Goal: Task Accomplishment & Management: Manage account settings

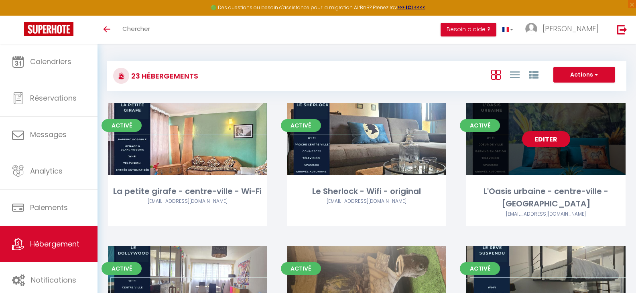
click at [543, 139] on link "Editer" at bounding box center [546, 139] width 48 height 16
click at [546, 142] on link "Editer" at bounding box center [546, 139] width 48 height 16
select select "3"
select select "2"
select select "1"
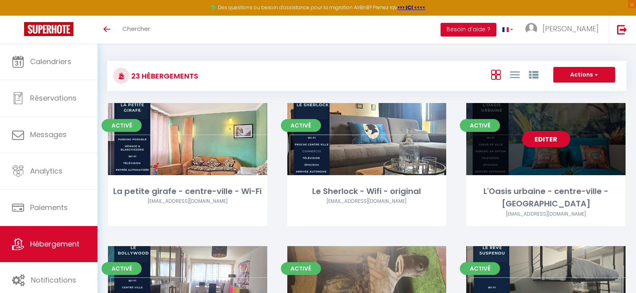
select select "1"
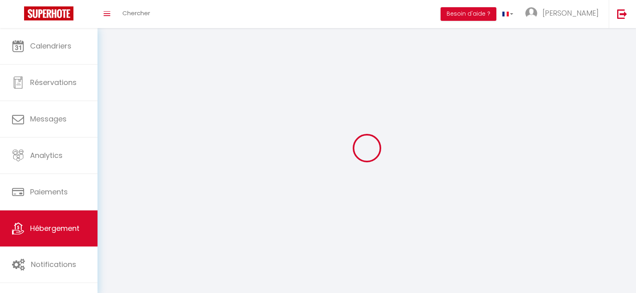
select select
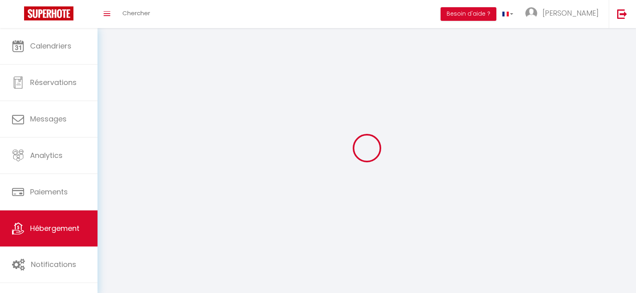
select select "1"
checkbox input "false"
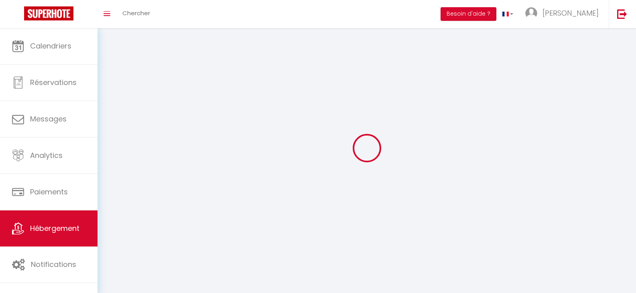
select select "28"
select select
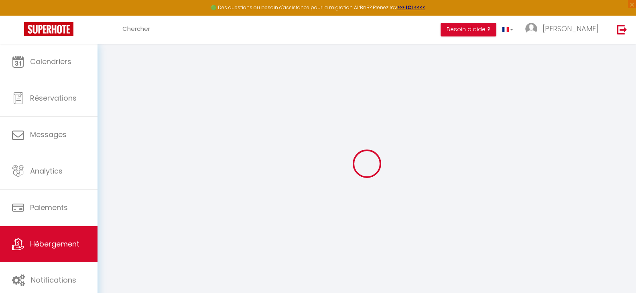
select select
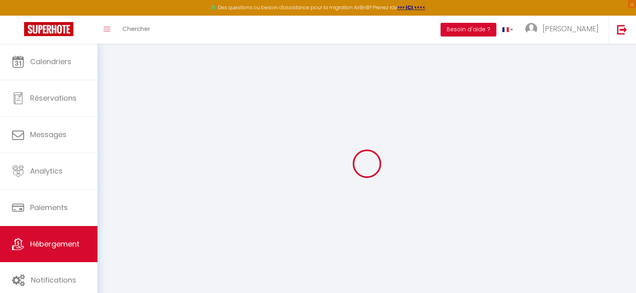
select select
checkbox input "false"
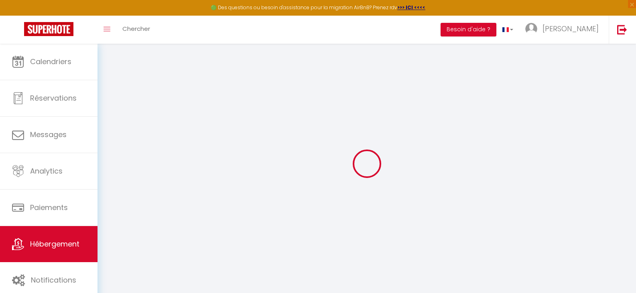
select select
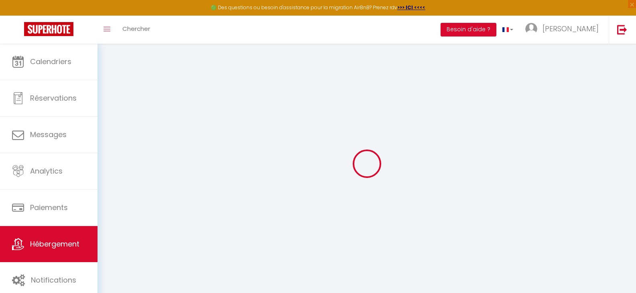
select select
checkbox input "false"
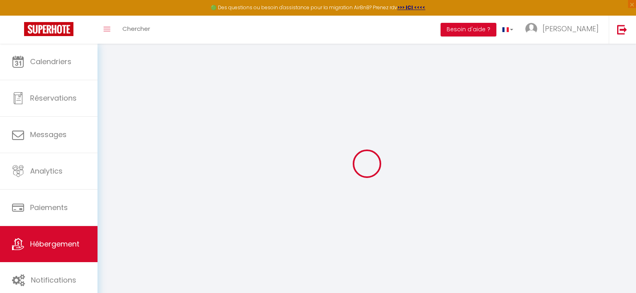
checkbox input "false"
select select
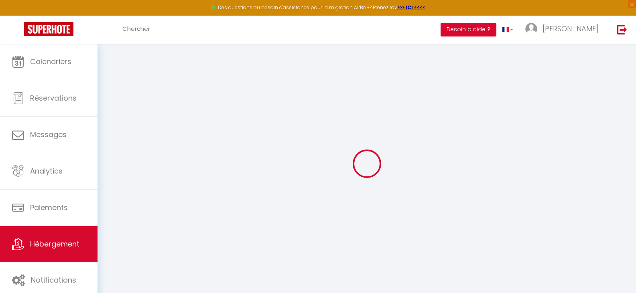
select select
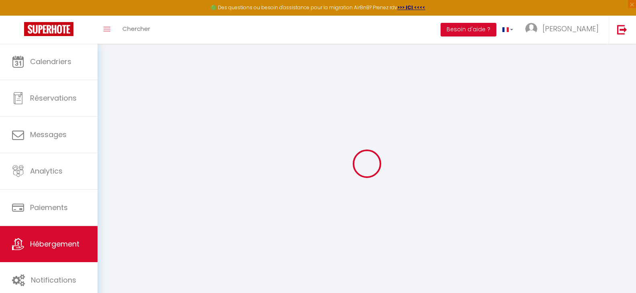
checkbox input "false"
select select
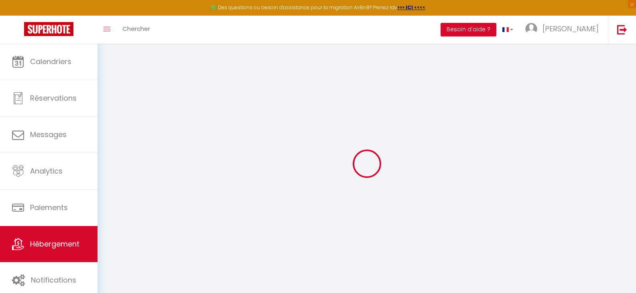
select select
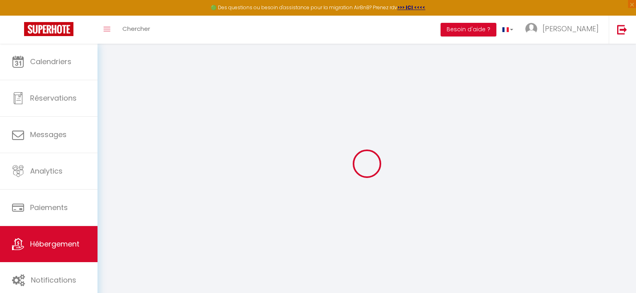
select select
checkbox input "false"
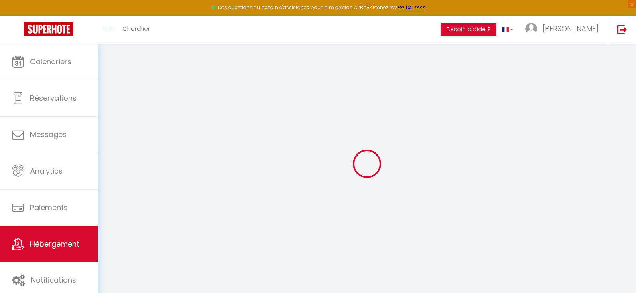
checkbox input "false"
select select
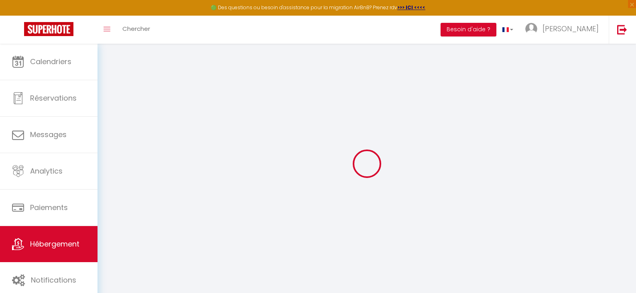
select select
checkbox input "false"
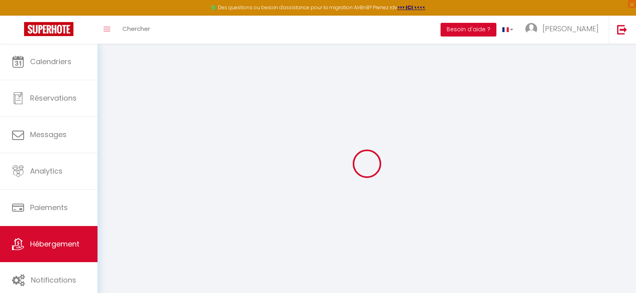
checkbox input "false"
select select
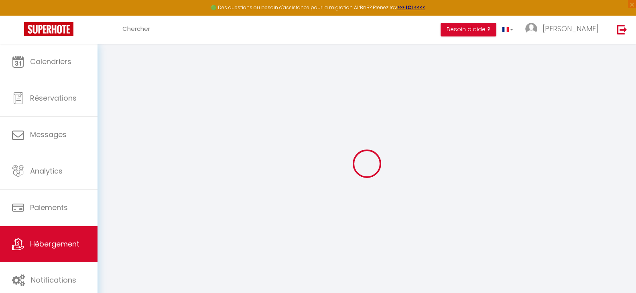
type input "L'Oasis urbaine - centre-ville - [GEOGRAPHIC_DATA]"
type input "[PERSON_NAME]"
type input "LEVEQUE"
type input "[STREET_ADDRESS][DEMOGRAPHIC_DATA]"
type input "72700"
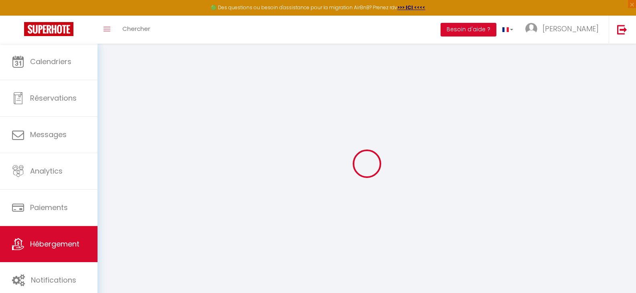
type input "[GEOGRAPHIC_DATA]"
type input "50"
type input "22"
type input "300"
select select
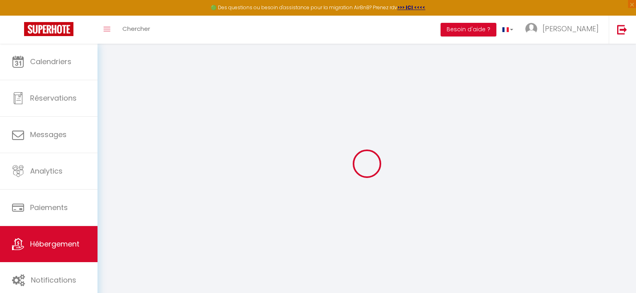
select select
type input "[STREET_ADDRESS][PERSON_NAME]"
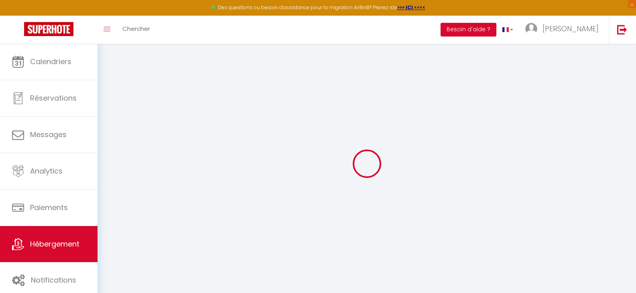
type input "72000"
type input "Le Mans"
type input "[EMAIL_ADDRESS][DOMAIN_NAME]"
select select
checkbox input "false"
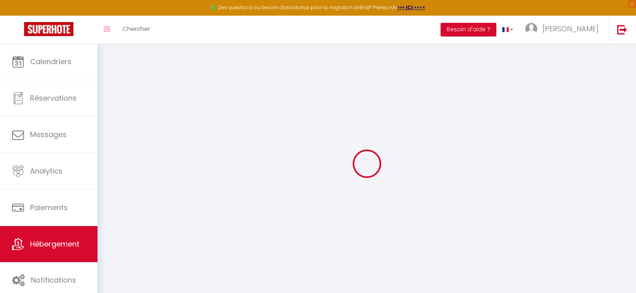
checkbox input "false"
type input "25"
type input "30"
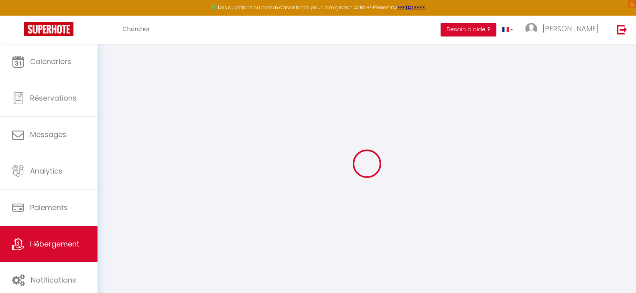
type input "0"
select select "45840"
select select
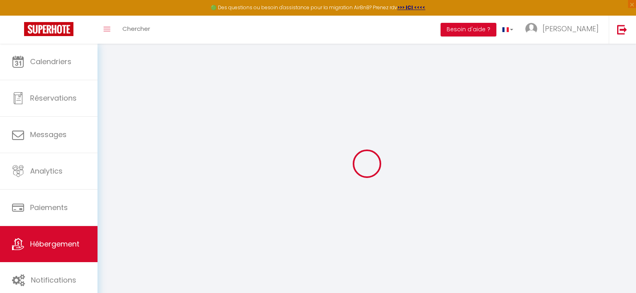
select select
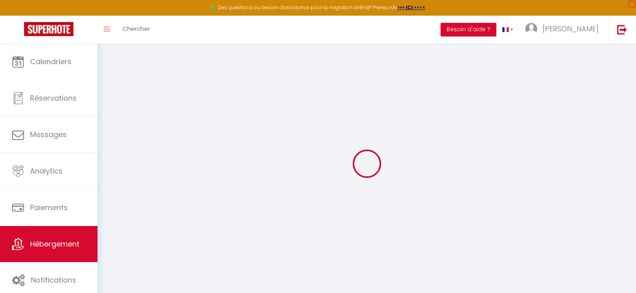
checkbox input "false"
select select
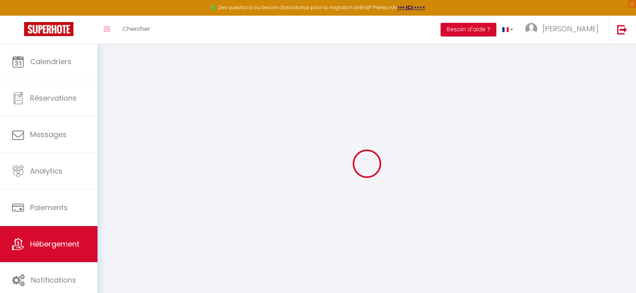
select select
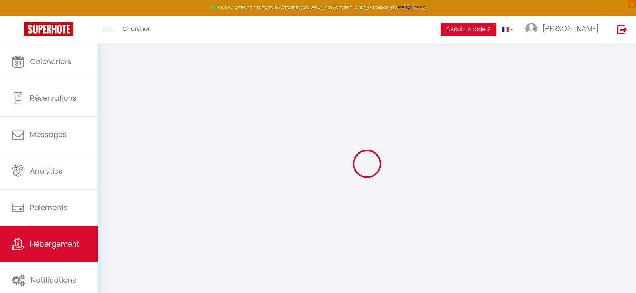
checkbox input "false"
select select
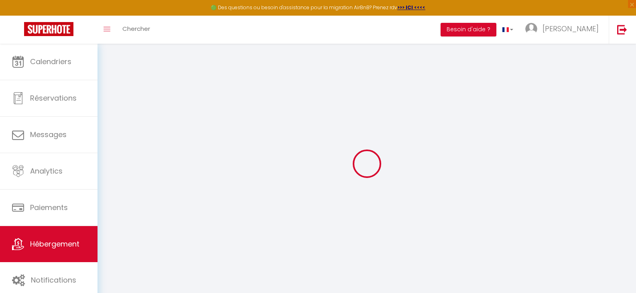
checkbox input "false"
select select
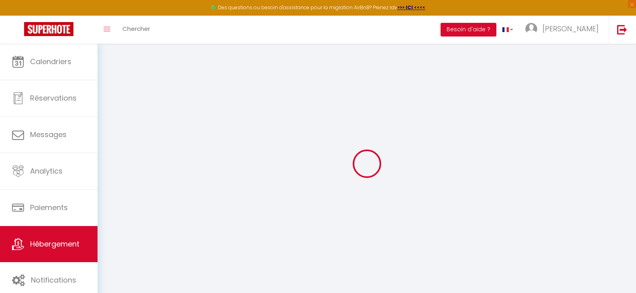
checkbox input "false"
select select "16:00"
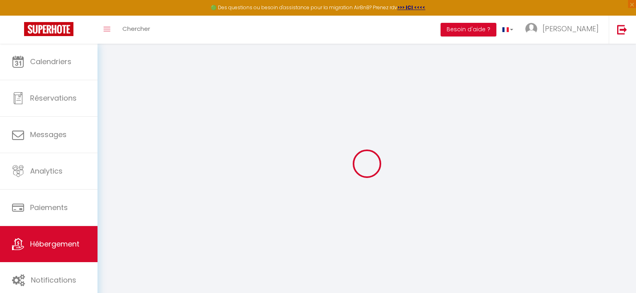
select select "19:00"
select select "12:00"
select select "30"
select select
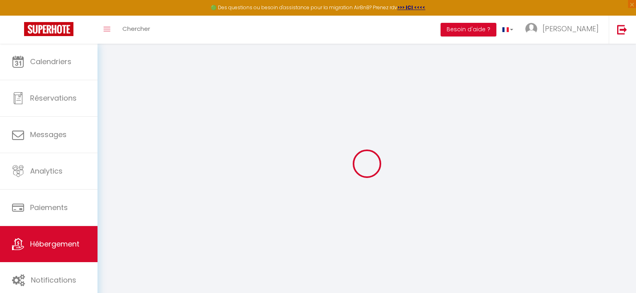
checkbox input "false"
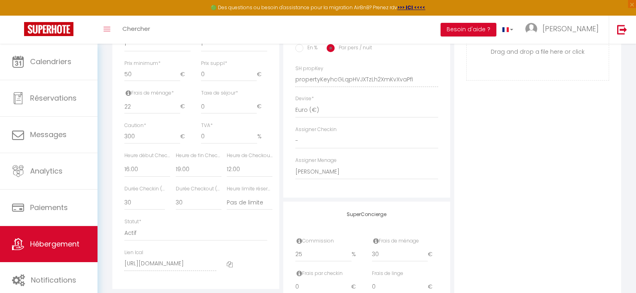
scroll to position [343, 0]
click at [224, 113] on input "0" at bounding box center [229, 106] width 56 height 14
select select
checkbox input "false"
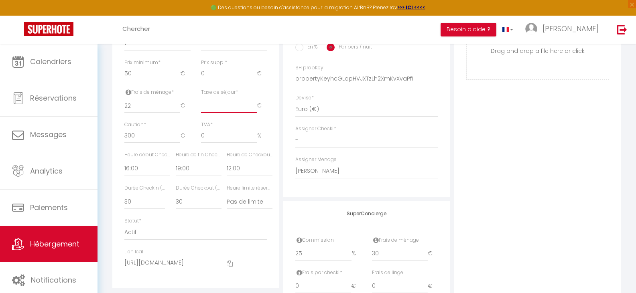
checkbox input "false"
type input "2"
select select
checkbox input "false"
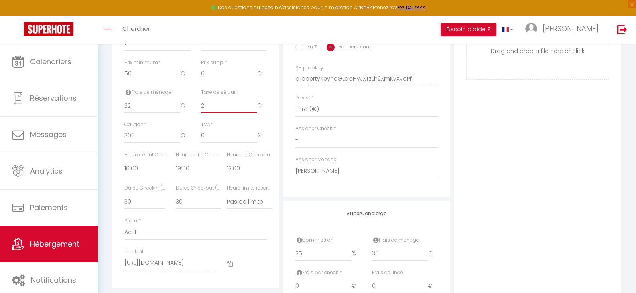
checkbox input "false"
type input "2"
drag, startPoint x: 635, startPoint y: 166, endPoint x: 641, endPoint y: 194, distance: 28.8
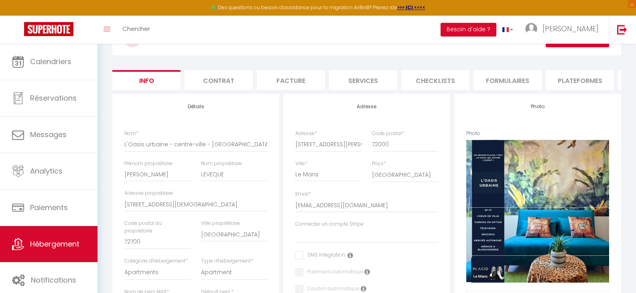
scroll to position [0, 0]
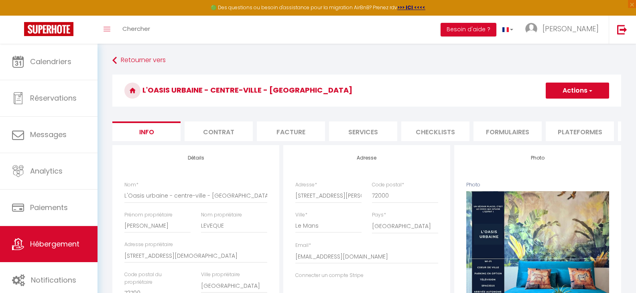
click at [570, 92] on button "Actions" at bounding box center [577, 91] width 63 height 16
click at [549, 107] on input "Enregistrer" at bounding box center [546, 108] width 30 height 8
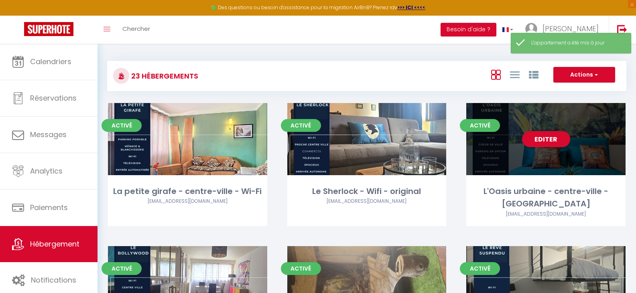
click at [549, 143] on link "Editer" at bounding box center [546, 139] width 48 height 16
select select "3"
select select "2"
select select "1"
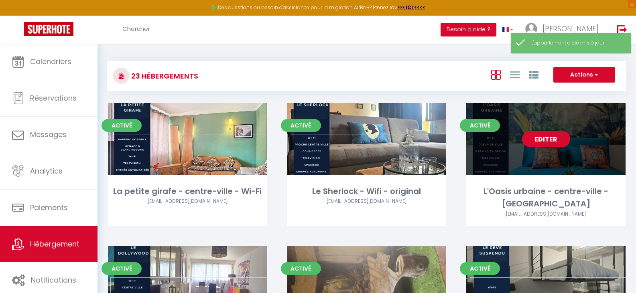
select select
select select "28"
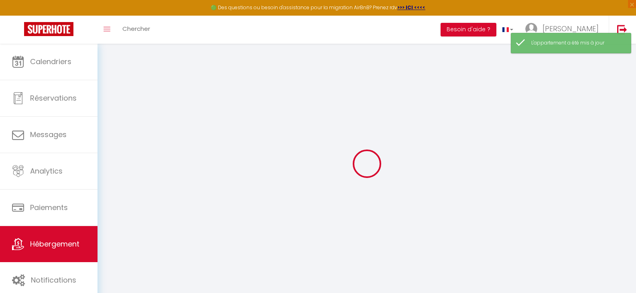
select select
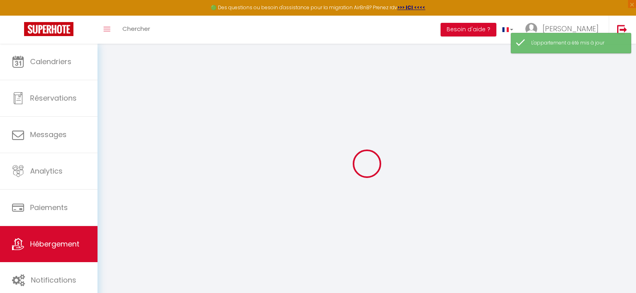
select select
checkbox input "false"
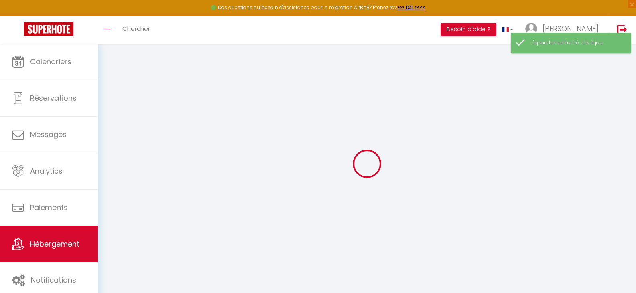
select select
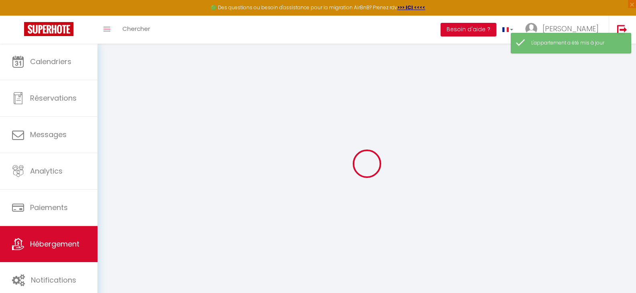
select select
checkbox input "false"
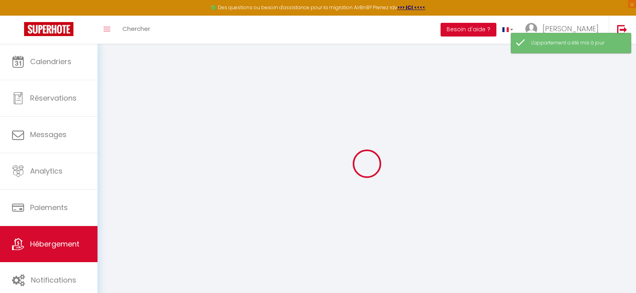
checkbox input "false"
select select
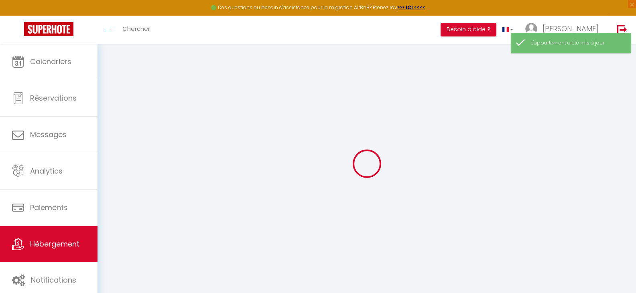
select select
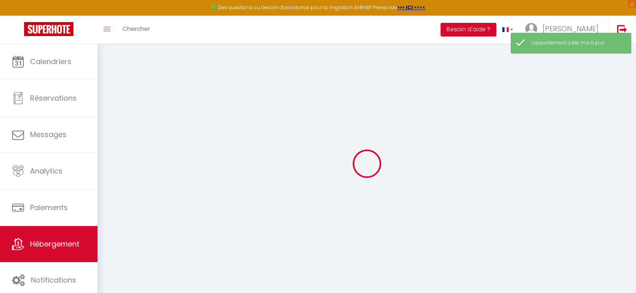
checkbox input "false"
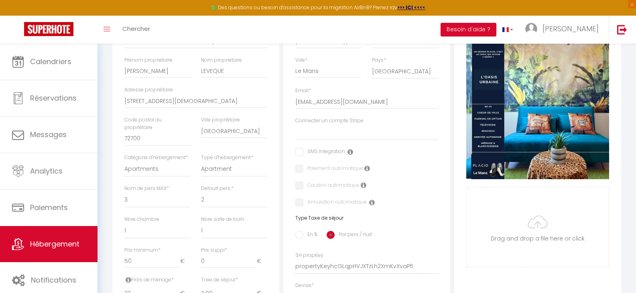
scroll to position [161, 0]
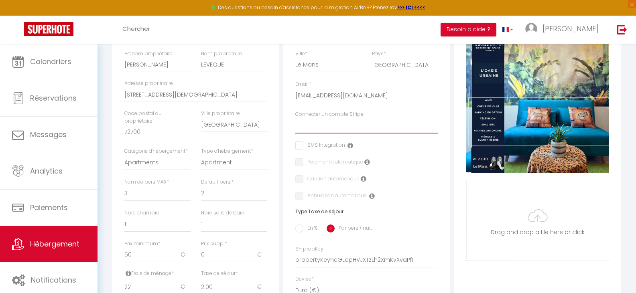
click at [386, 132] on select "Welc'Home by ACL" at bounding box center [366, 125] width 143 height 15
click at [295, 124] on select "Welc'Home by ACL" at bounding box center [366, 125] width 143 height 15
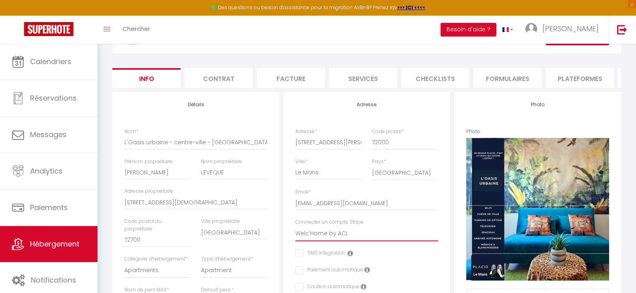
scroll to position [29, 0]
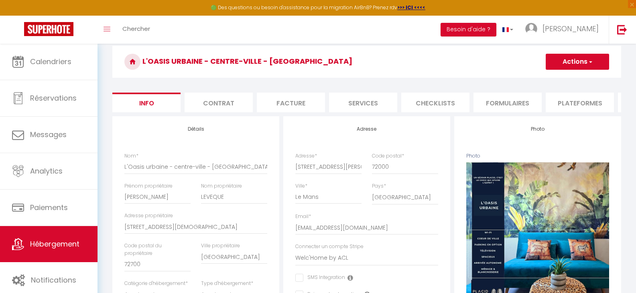
click at [574, 64] on button "Actions" at bounding box center [577, 62] width 63 height 16
click at [550, 80] on input "Enregistrer" at bounding box center [546, 79] width 30 height 8
